Goal: Obtain resource: Obtain resource

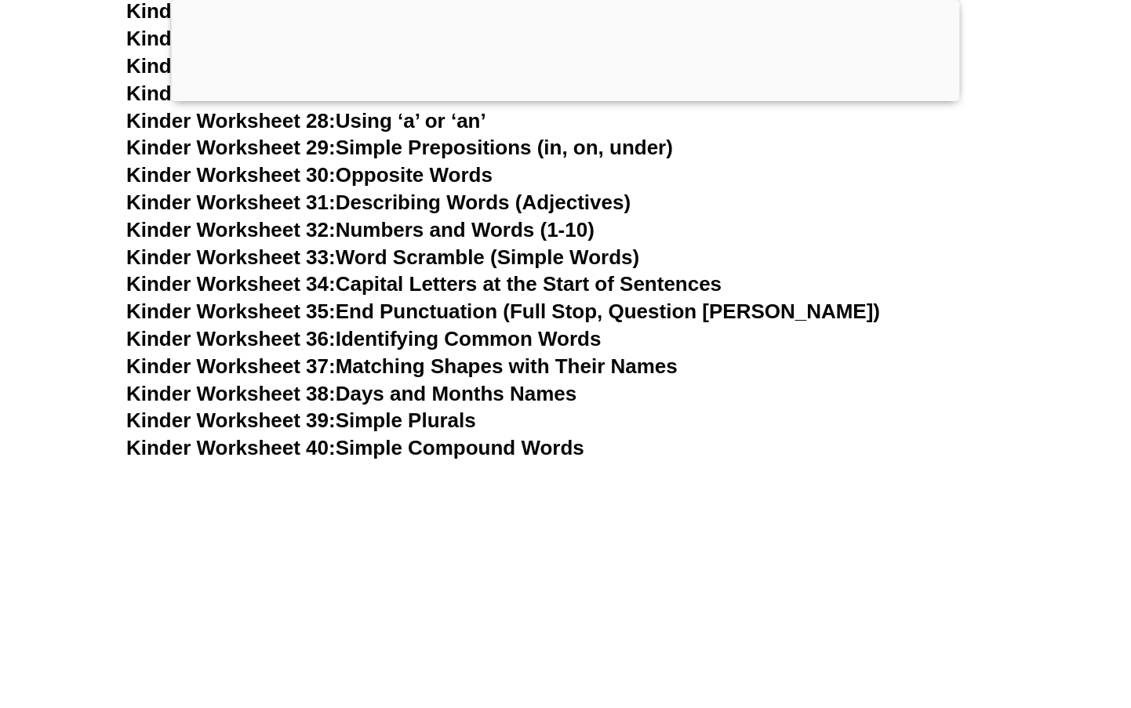
scroll to position [1368, 0]
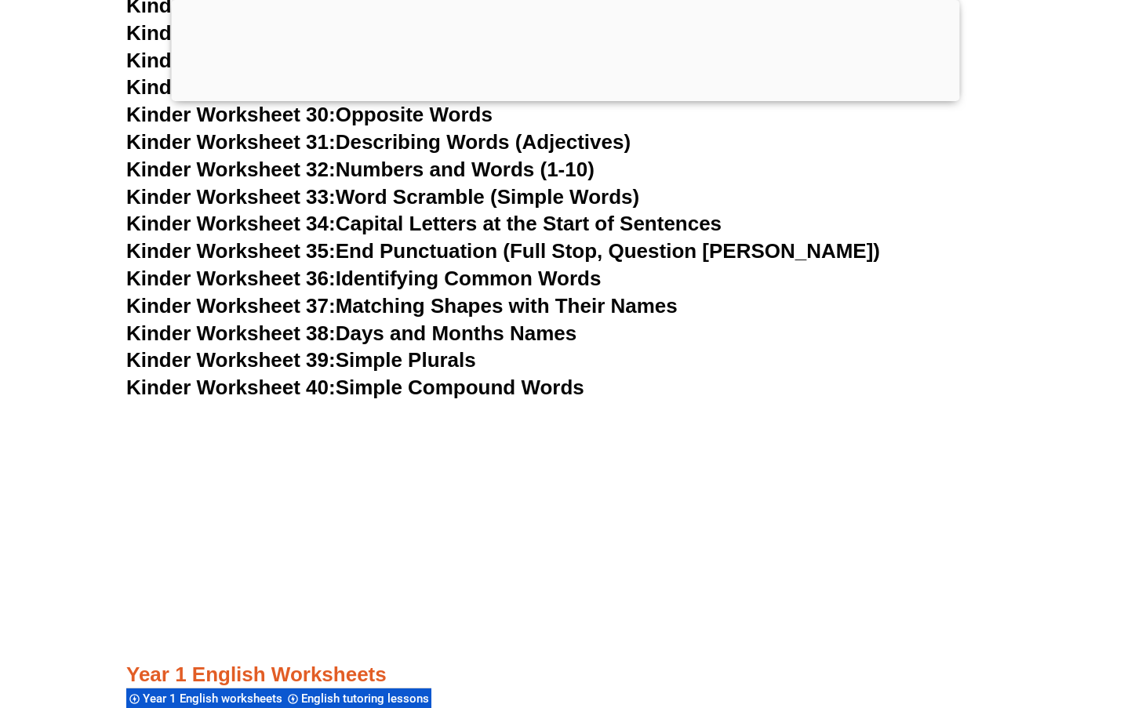
click at [496, 389] on link "Kinder Worksheet 40: Simple Compound Words" at bounding box center [355, 388] width 458 height 24
click at [388, 358] on link "Kinder Worksheet 39: Simple Plurals" at bounding box center [301, 360] width 350 height 24
click at [448, 332] on link "Kinder Worksheet 38: Days and Months Names" at bounding box center [351, 334] width 450 height 24
click at [394, 277] on link "Kinder Worksheet 36: Identifying Common Words" at bounding box center [363, 279] width 475 height 24
click at [436, 252] on link "Kinder Worksheet 35: End Punctuation (Full Stop, Question [PERSON_NAME])" at bounding box center [503, 251] width 754 height 24
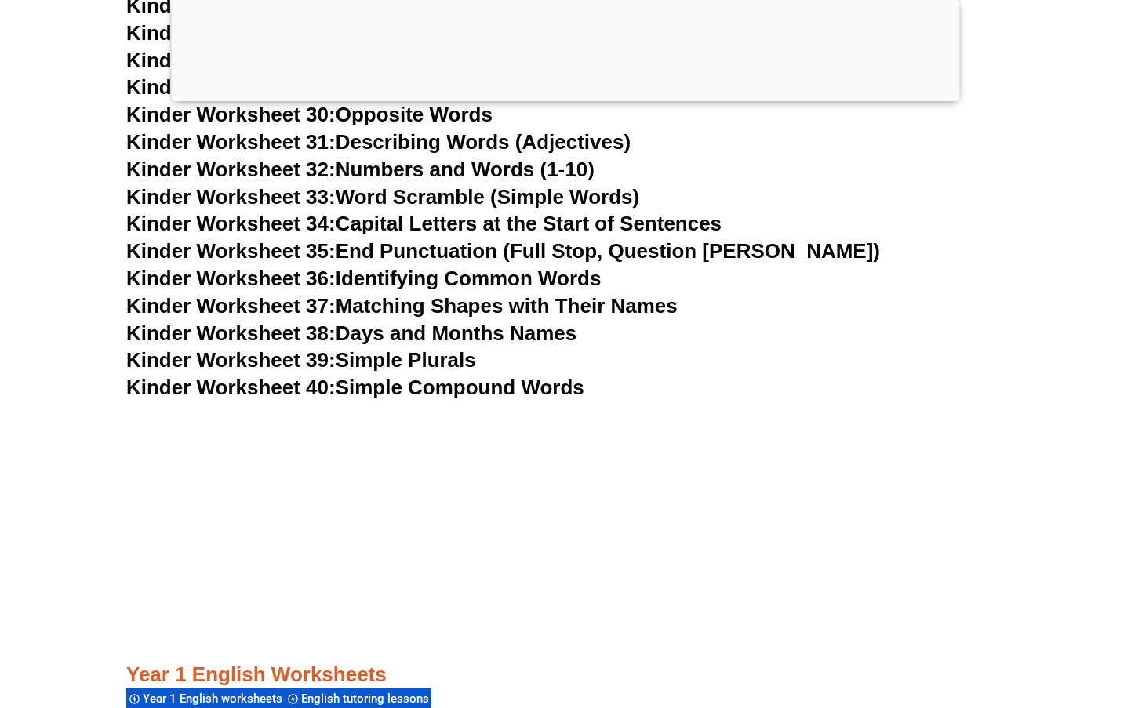
click at [454, 220] on link "Kinder Worksheet 34: Capital Letters at the Start of Sentences" at bounding box center [423, 224] width 595 height 24
click at [474, 193] on link "Kinder Worksheet 33: Word Scramble (Simple Words)" at bounding box center [382, 197] width 513 height 24
click at [464, 169] on link "Kinder Worksheet 32: Numbers and Words (1-10)" at bounding box center [360, 170] width 468 height 24
click at [477, 144] on link "Kinder Worksheet 31: Describing Words (Adjectives)" at bounding box center [378, 142] width 504 height 24
click at [480, 113] on link "Kinder Worksheet 30: Opposite Words" at bounding box center [309, 115] width 366 height 24
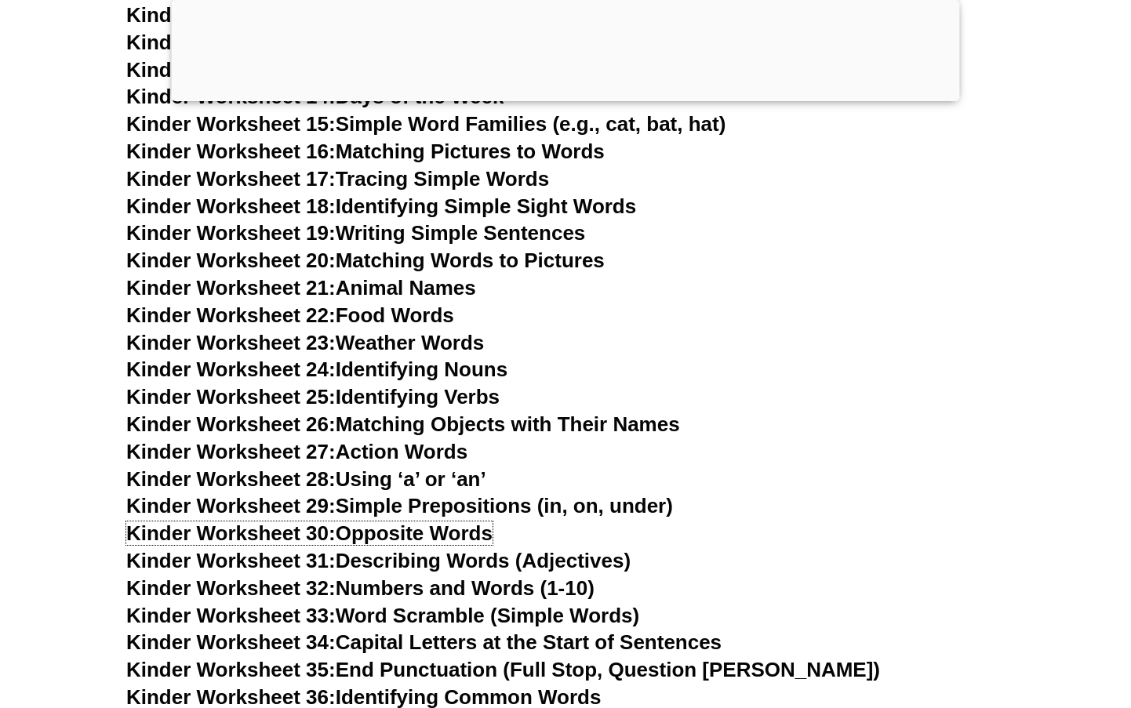
scroll to position [1030, 0]
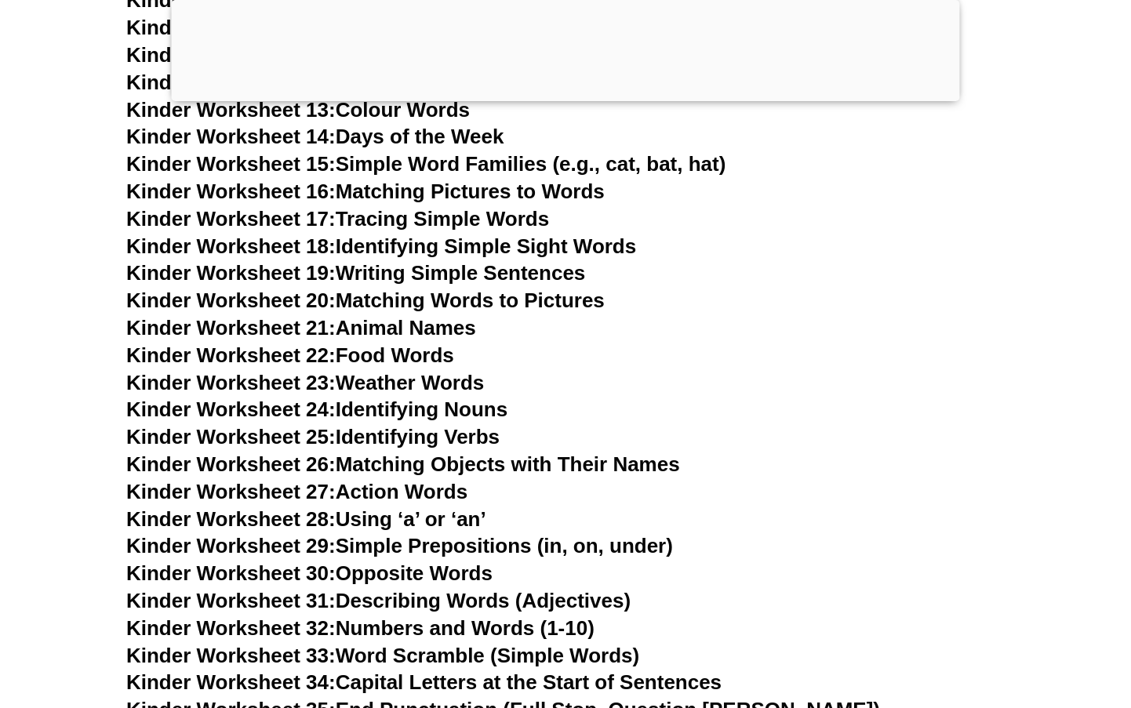
click at [494, 548] on link "Kinder Worksheet 29: Simple Prepositions (in, on, under)" at bounding box center [399, 546] width 547 height 24
click at [441, 516] on link "Kinder Worksheet 28: Using ‘a’ or ‘an’" at bounding box center [306, 520] width 360 height 24
click at [442, 497] on link "Kinder Worksheet 27: Action Words" at bounding box center [296, 492] width 341 height 24
click at [463, 439] on link "Kinder Worksheet 25: Identifying Verbs" at bounding box center [312, 437] width 373 height 24
click at [460, 410] on link "Kinder Worksheet 24: Identifying Nouns" at bounding box center [316, 410] width 381 height 24
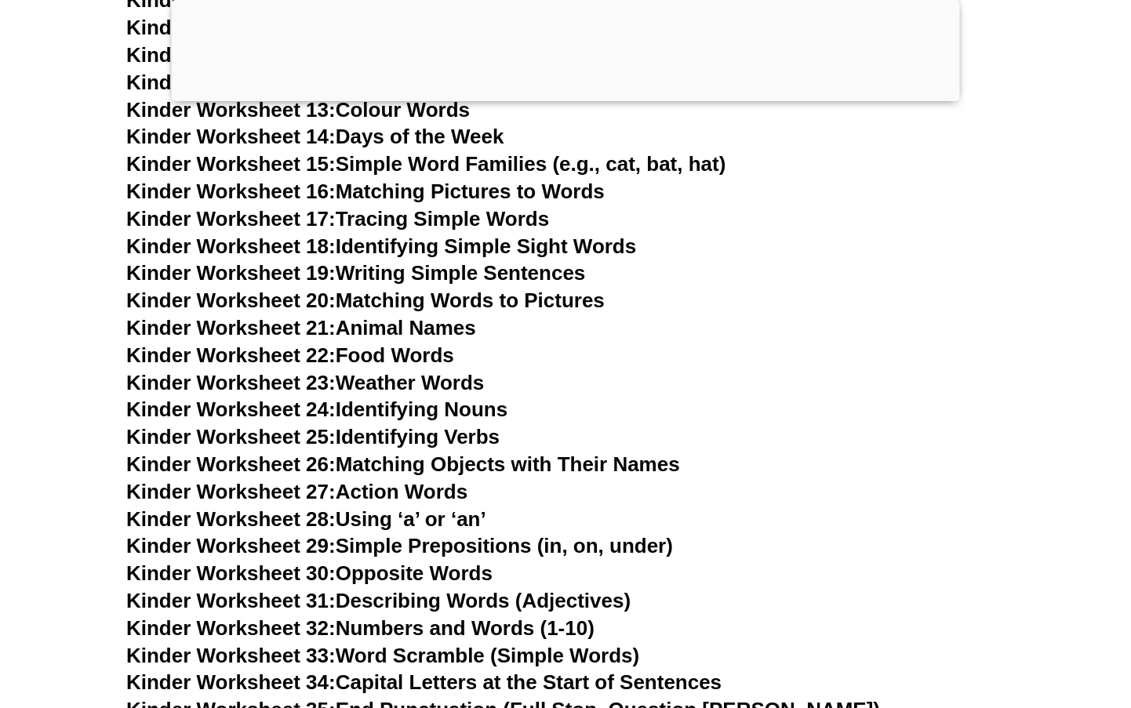
click at [444, 380] on link "Kinder Worksheet 23: Weather Words" at bounding box center [305, 383] width 358 height 24
click at [438, 355] on link "Kinder Worksheet 22: Food Words" at bounding box center [290, 356] width 328 height 24
click at [435, 326] on link "Kinder Worksheet 21: Animal Names" at bounding box center [301, 328] width 350 height 24
click at [471, 268] on link "Kinder Worksheet 19: Writing Simple Sentences" at bounding box center [355, 273] width 459 height 24
click at [489, 244] on link "Kinder Worksheet 18: Identifying Simple Sight Words" at bounding box center [381, 247] width 510 height 24
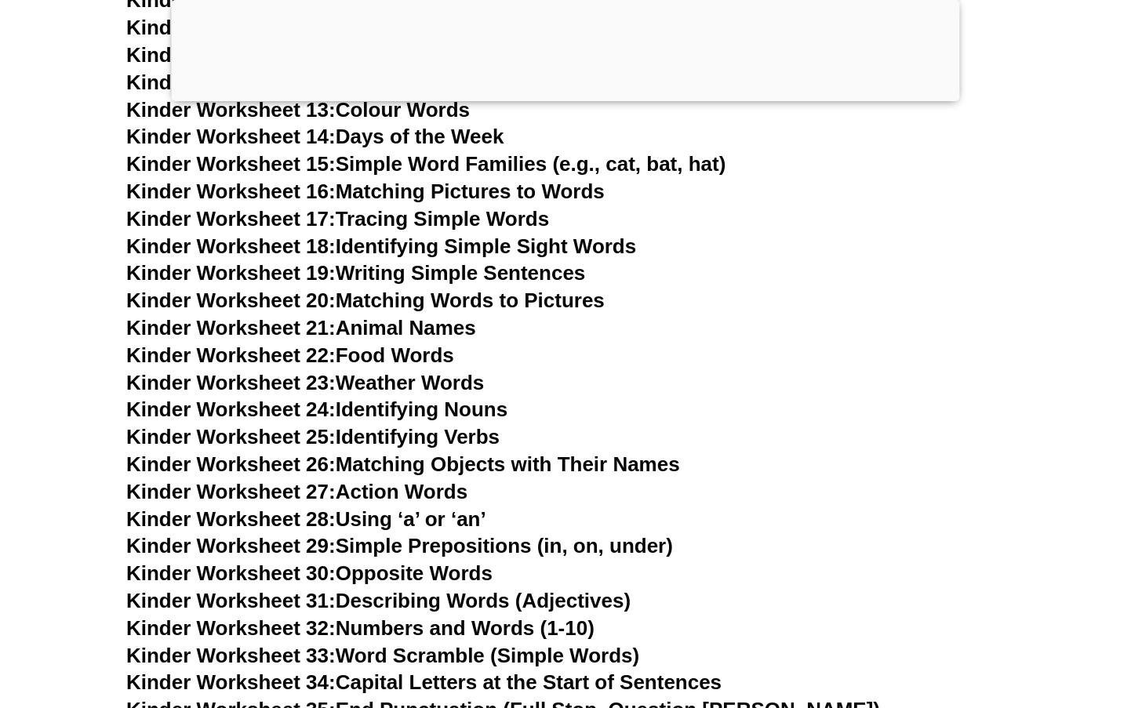
click at [453, 217] on link "Kinder Worksheet 17: Tracing Simple Words" at bounding box center [337, 219] width 423 height 24
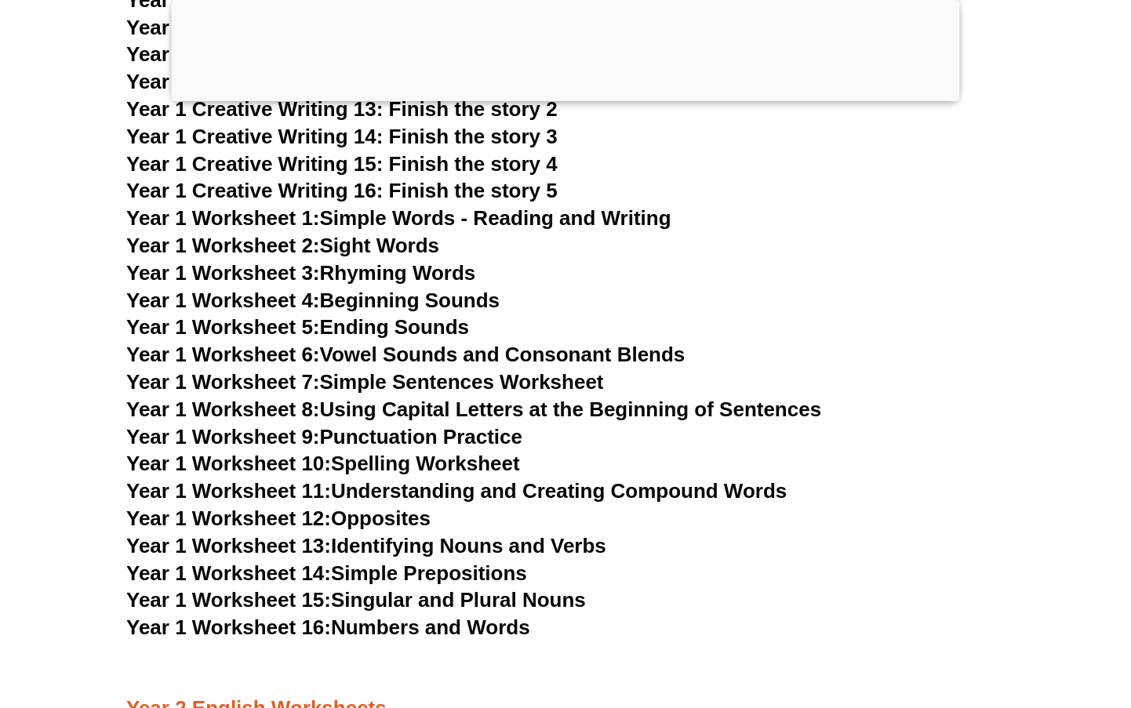
scroll to position [3039, 0]
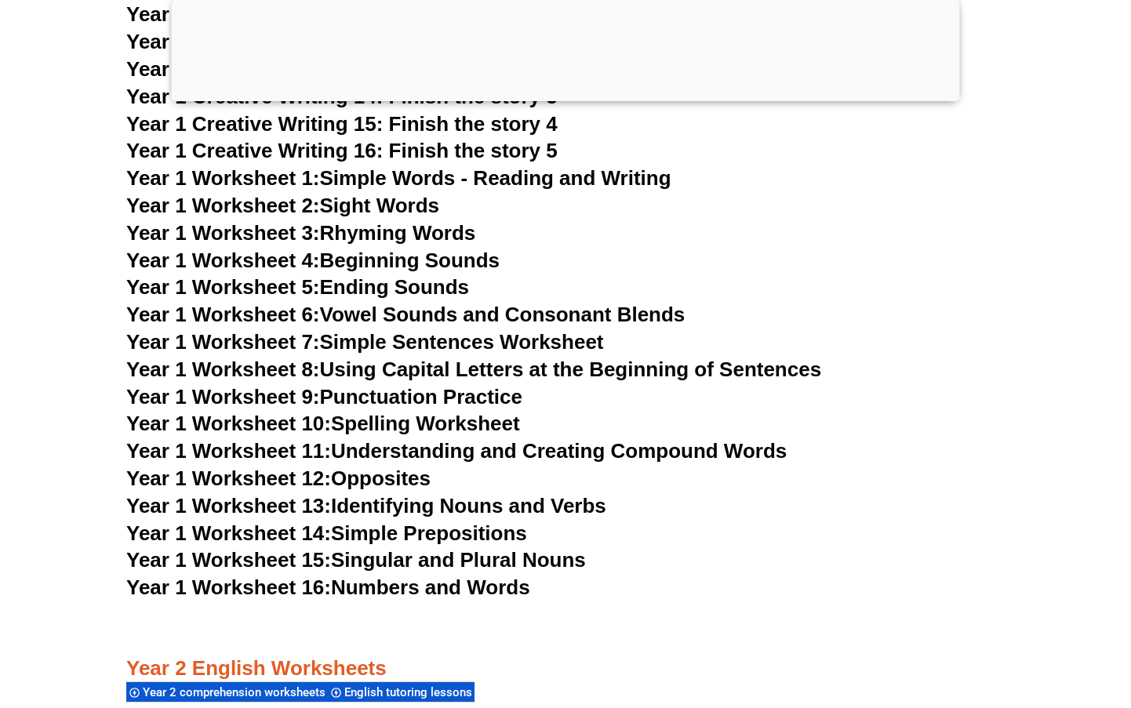
click at [492, 174] on link "Year 1 Worksheet 1: Simple Words - Reading and Writing" at bounding box center [398, 178] width 545 height 24
click at [391, 480] on link "Year 1 Worksheet 12: Opposites" at bounding box center [278, 479] width 304 height 24
click at [494, 555] on link "Year 1 Worksheet 15: Singular and Plural Nouns" at bounding box center [356, 560] width 460 height 24
click at [460, 533] on link "Year 1 Worksheet 14: Simple Prepositions" at bounding box center [326, 534] width 401 height 24
click at [475, 505] on link "Year 1 Worksheet 13: Identifying Nouns and Verbs" at bounding box center [366, 506] width 480 height 24
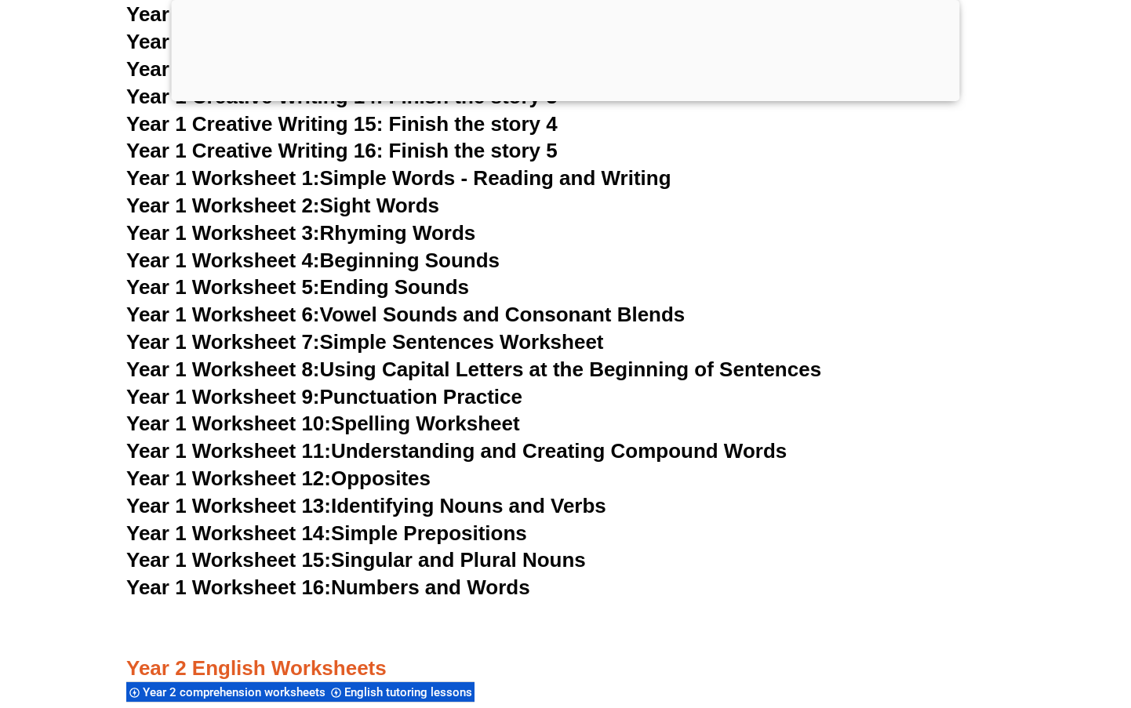
click at [447, 311] on link "Year 1 Worksheet 6: Vowel Sounds and Consonant Blends" at bounding box center [405, 315] width 559 height 24
click at [457, 339] on link "Year 1 Worksheet 7: Simple Sentences Worksheet" at bounding box center [365, 342] width 478 height 24
click at [435, 234] on link "Year 1 Worksheet 3: Rhyming Words" at bounding box center [300, 233] width 349 height 24
click at [469, 399] on link "Year 1 Worksheet 9: Punctuation Practice" at bounding box center [324, 397] width 396 height 24
click at [528, 446] on link "Year 1 Worksheet 11: Understanding and Creating Compound Words" at bounding box center [456, 451] width 661 height 24
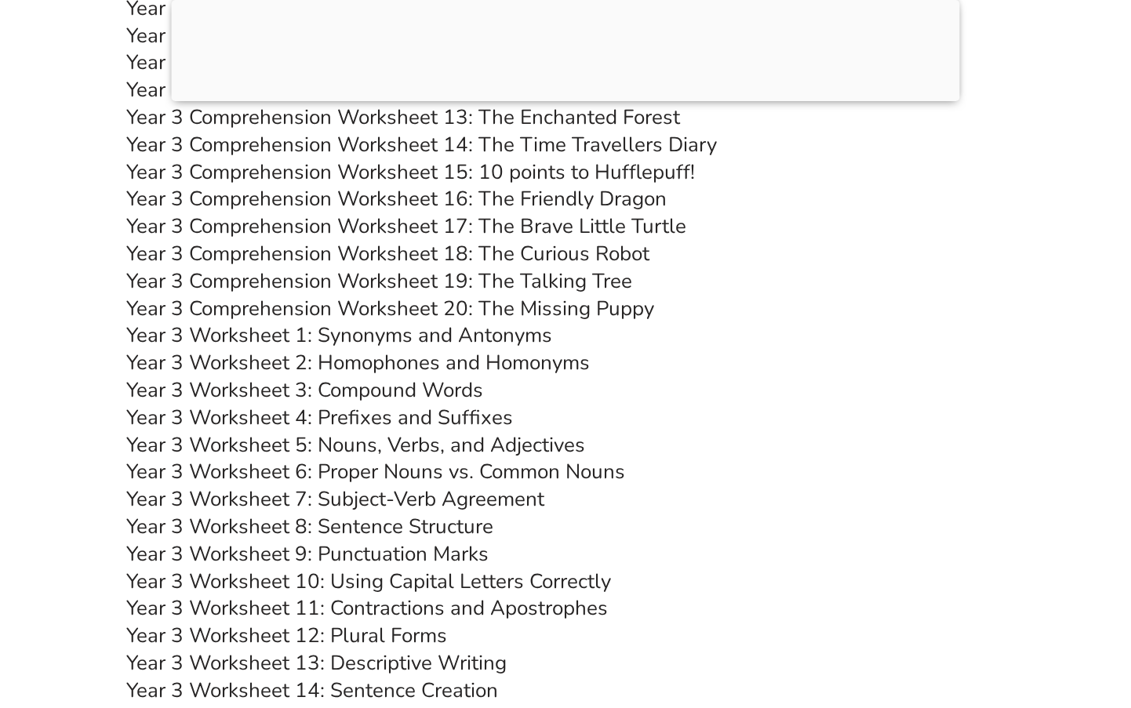
scroll to position [5466, 0]
